Goal: Task Accomplishment & Management: Manage account settings

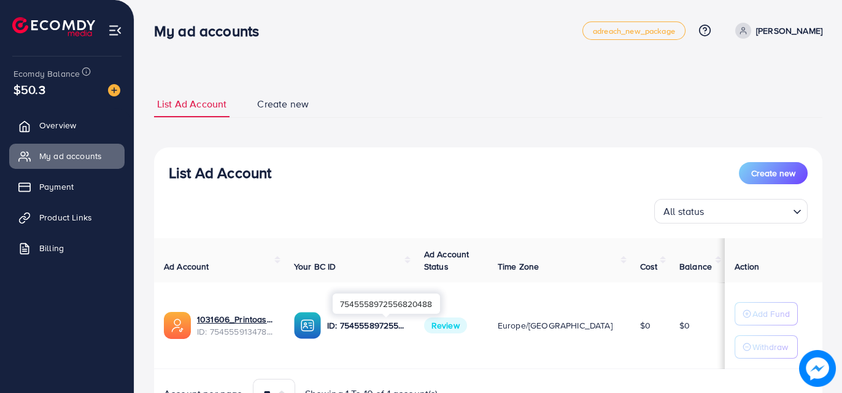
click at [391, 323] on p "ID: 7545558972556820488" at bounding box center [365, 325] width 77 height 15
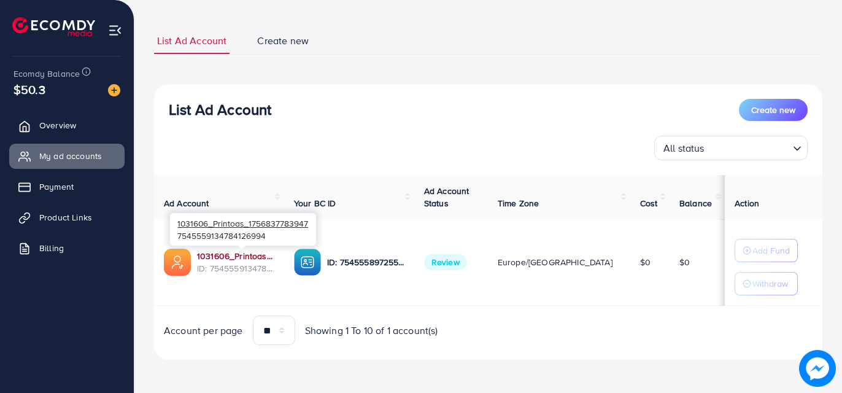
click at [230, 252] on link "1031606_Printoas_1756837783947" at bounding box center [235, 256] width 77 height 12
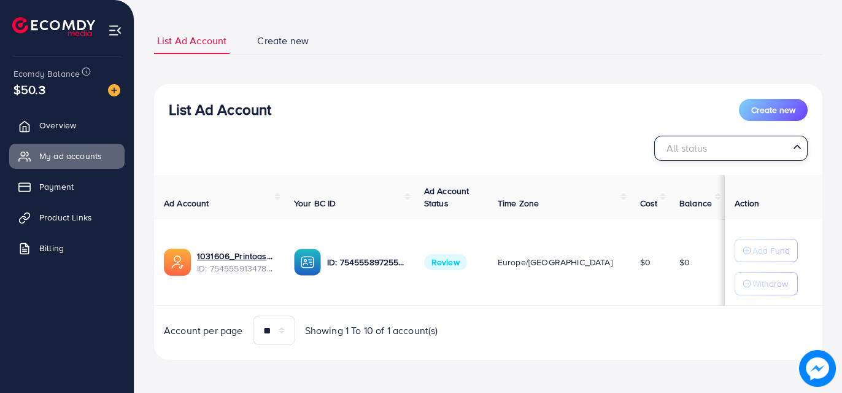
click at [720, 140] on input "Search for option" at bounding box center [724, 148] width 128 height 19
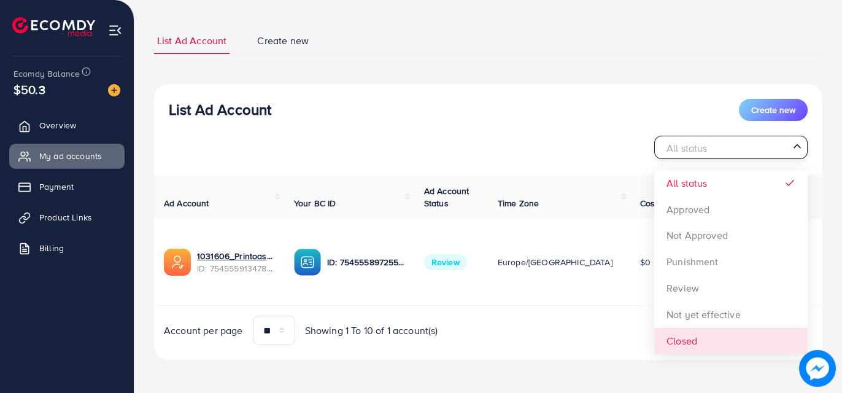
click at [482, 276] on td "Review" at bounding box center [451, 262] width 74 height 87
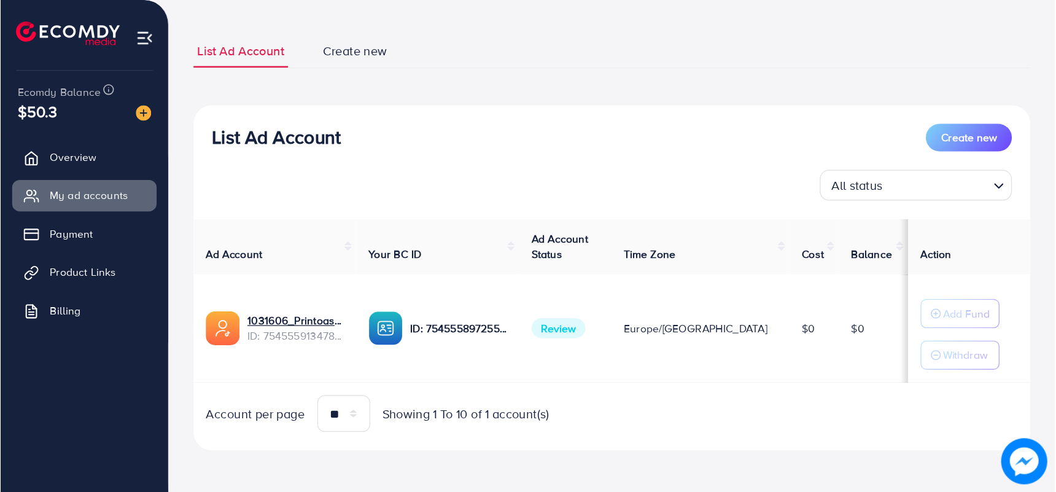
scroll to position [0, 0]
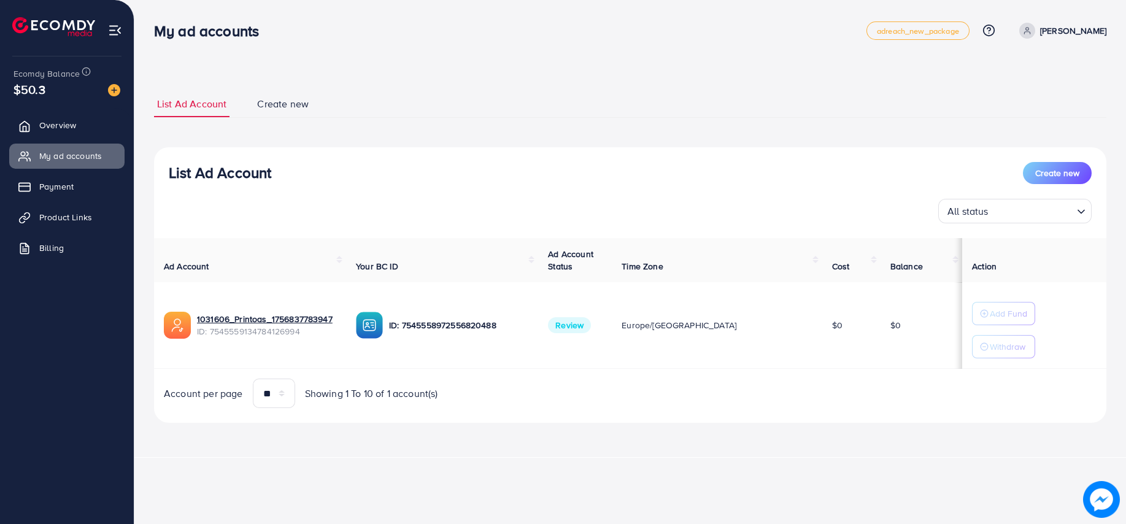
drag, startPoint x: 825, startPoint y: 1, endPoint x: 691, endPoint y: 397, distance: 417.9
click at [691, 392] on div "Account per page ** ** ** *** Showing 1 To 10 of 1 account(s)" at bounding box center [630, 393] width 972 height 29
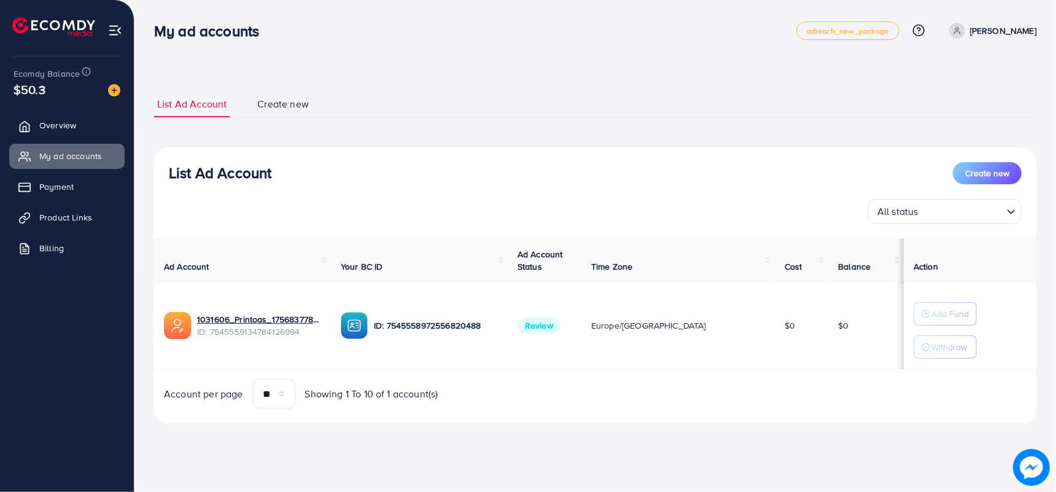
drag, startPoint x: 1112, startPoint y: 0, endPoint x: 654, endPoint y: 460, distance: 648.9
click at [654, 392] on div "My ad accounts adreach_new_package Help Center Contact Support Plans and Pricin…" at bounding box center [528, 246] width 1056 height 492
click at [775, 336] on td "$0" at bounding box center [801, 325] width 53 height 87
click at [833, 320] on td "$0" at bounding box center [865, 325] width 75 height 87
click at [70, 139] on ul "Overview My ad accounts Payment Product Links Billing" at bounding box center [67, 190] width 134 height 165
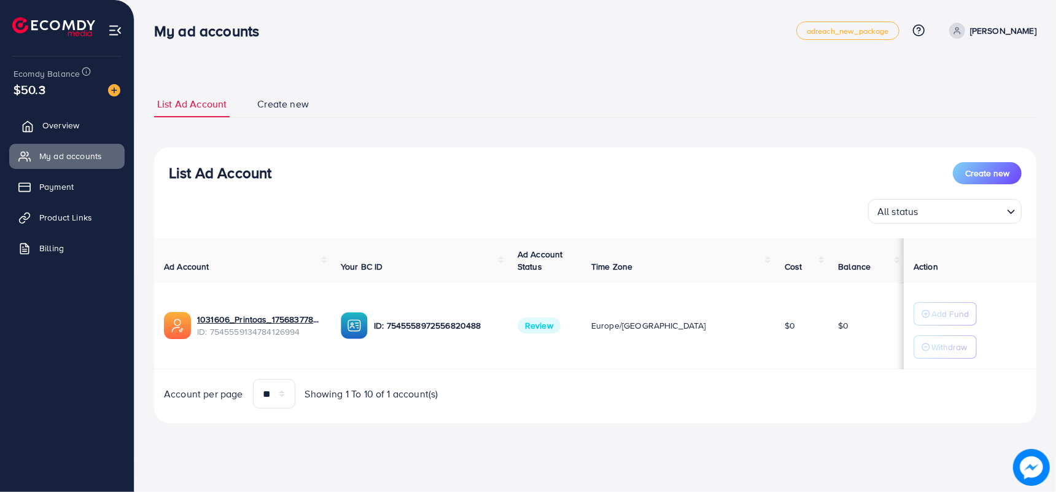
click at [71, 128] on span "Overview" at bounding box center [60, 125] width 37 height 12
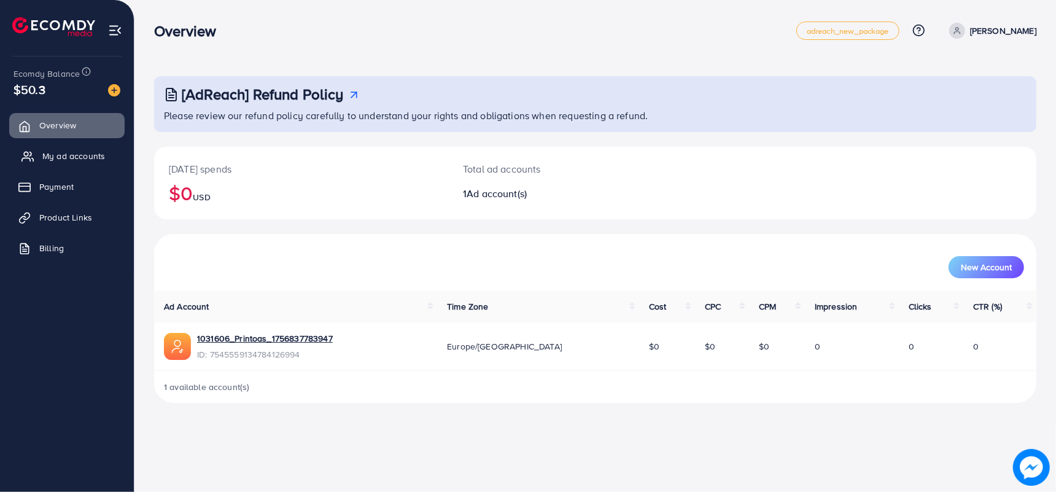
click at [58, 164] on link "My ad accounts" at bounding box center [66, 156] width 115 height 25
click at [56, 157] on span "My ad accounts" at bounding box center [73, 156] width 63 height 12
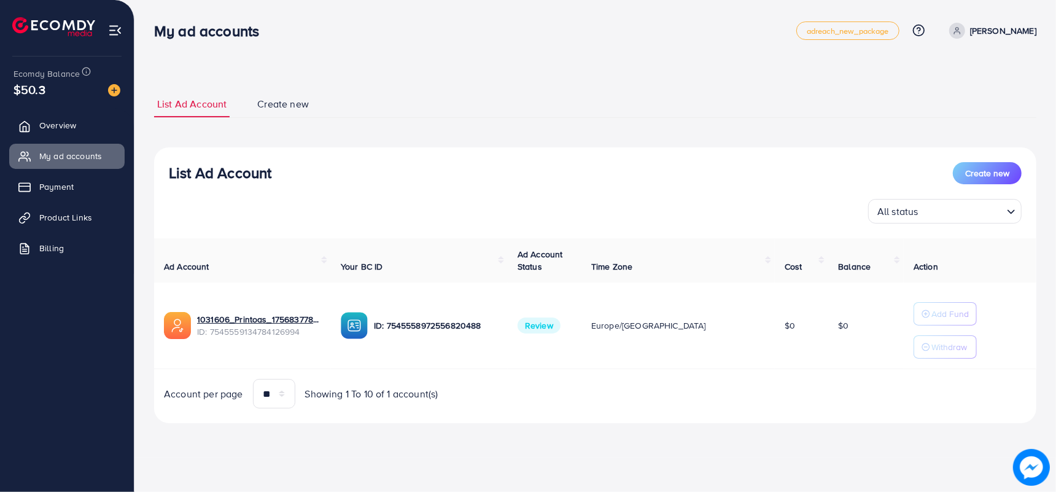
click at [286, 110] on span "Create new" at bounding box center [283, 104] width 52 height 14
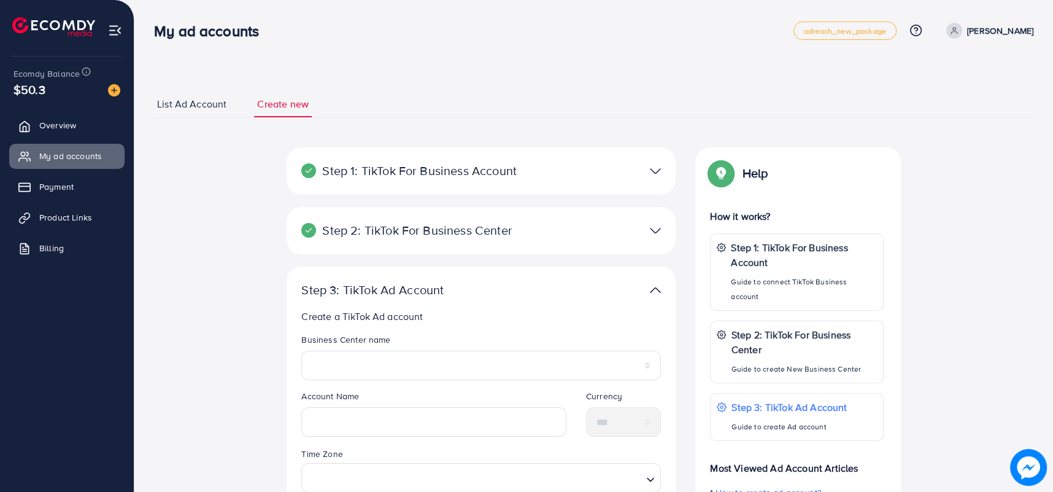
click at [182, 107] on span "List Ad Account" at bounding box center [191, 104] width 69 height 14
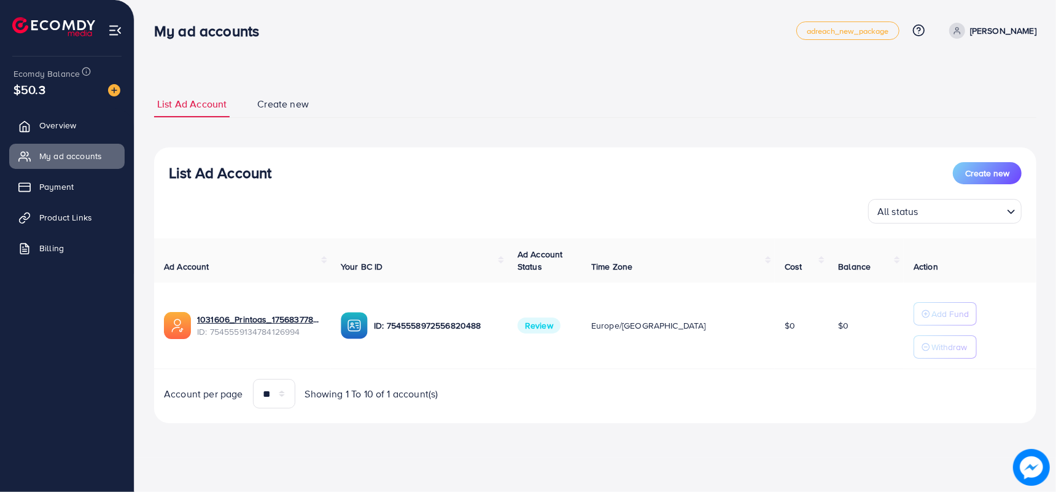
drag, startPoint x: 608, startPoint y: 332, endPoint x: 531, endPoint y: 325, distance: 77.7
click at [531, 325] on tr "1031606_Printoas_1756837783947 ID: 7545559134784126994 ID: 7545558972556820488 …" at bounding box center [595, 325] width 882 height 87
click at [498, 325] on p "ID: 7545558972556820488" at bounding box center [436, 325] width 124 height 15
click at [690, 424] on div "**********" at bounding box center [595, 257] width 882 height 362
click at [1000, 40] on div "My ad accounts adreach_new_package Help Center Contact Support Plans and Pricin…" at bounding box center [595, 31] width 882 height 34
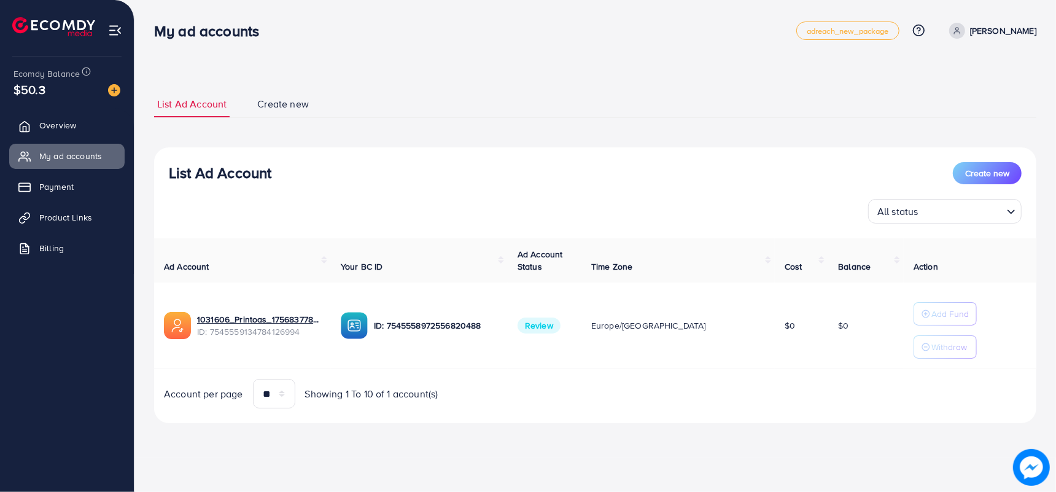
click at [965, 25] on span at bounding box center [957, 31] width 16 height 16
click at [940, 69] on icon at bounding box center [936, 73] width 10 height 10
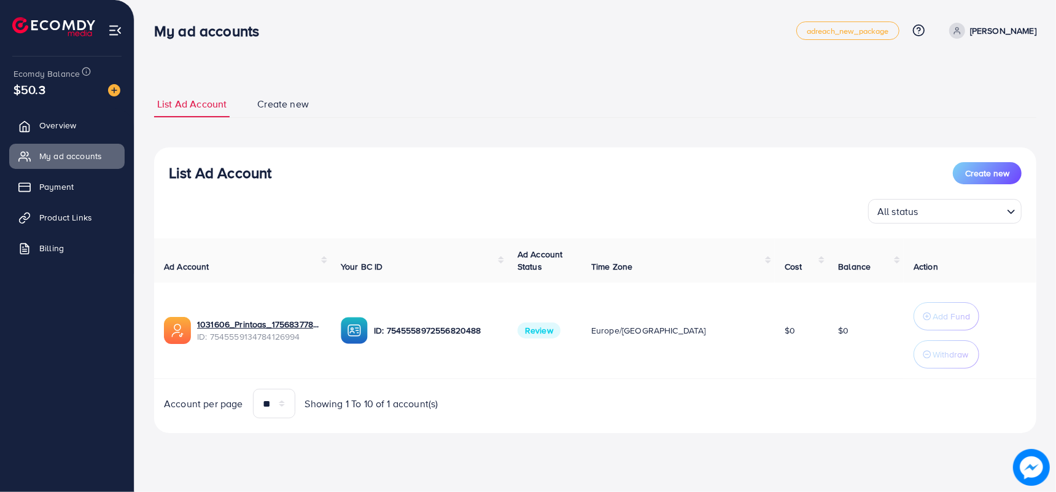
select select "********"
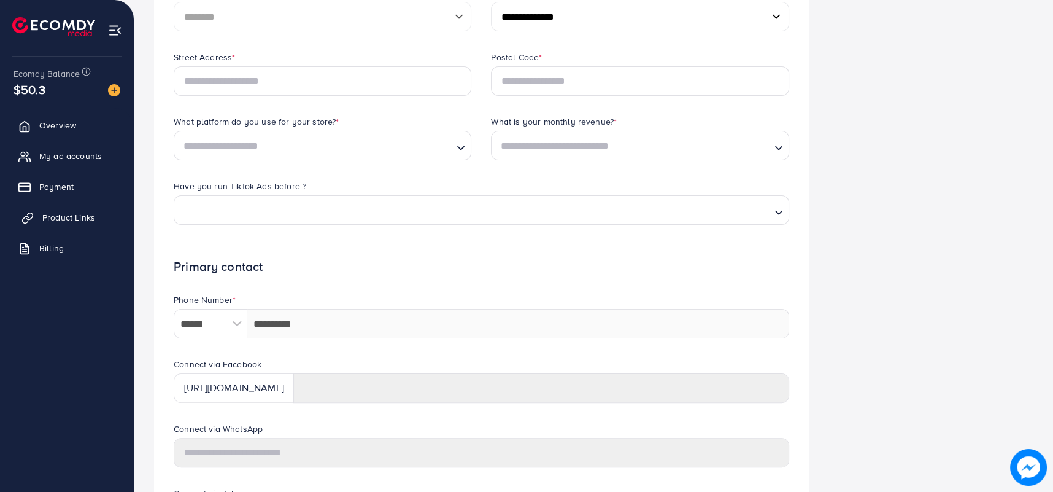
scroll to position [332, 0]
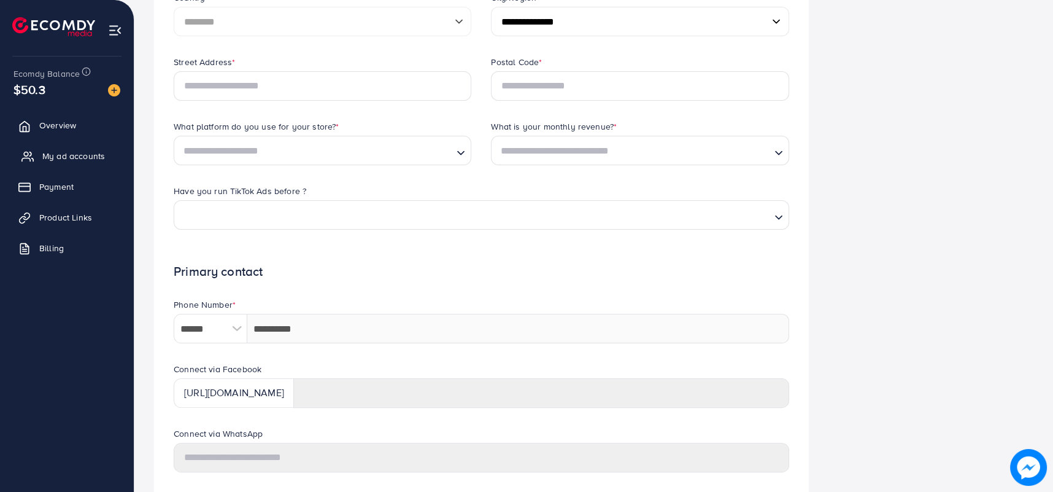
click at [70, 163] on link "My ad accounts" at bounding box center [66, 156] width 115 height 25
